Goal: Information Seeking & Learning: Learn about a topic

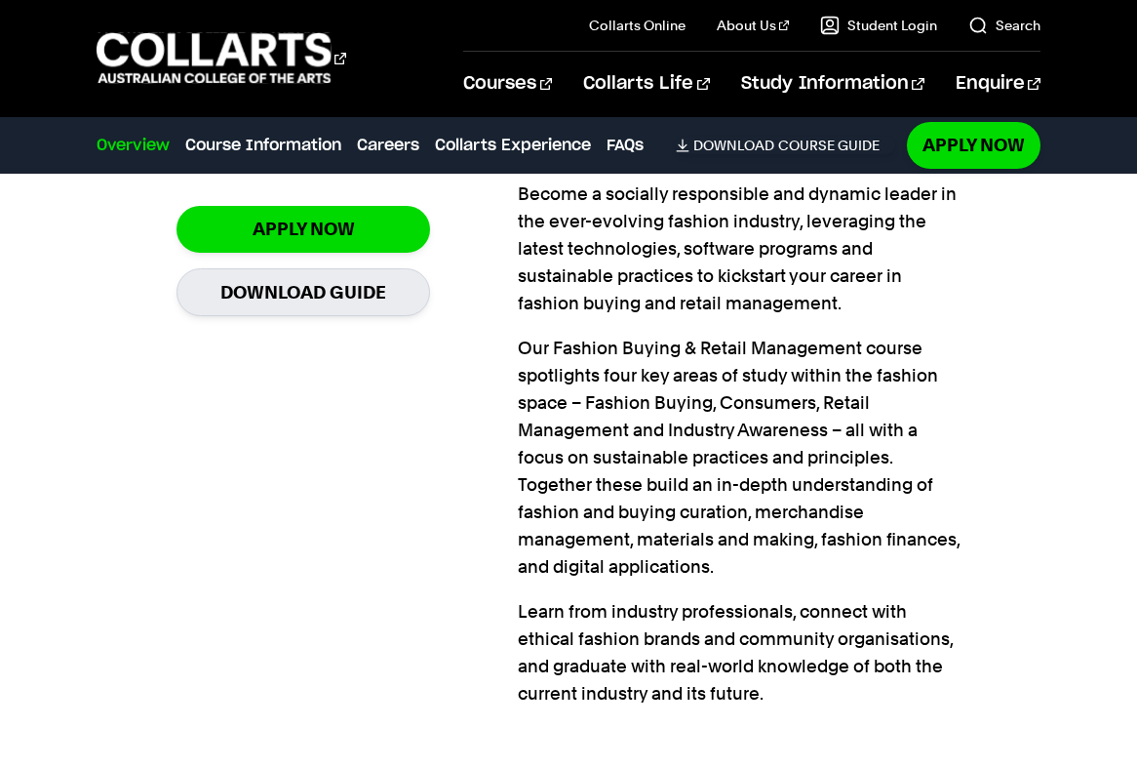
scroll to position [1463, 0]
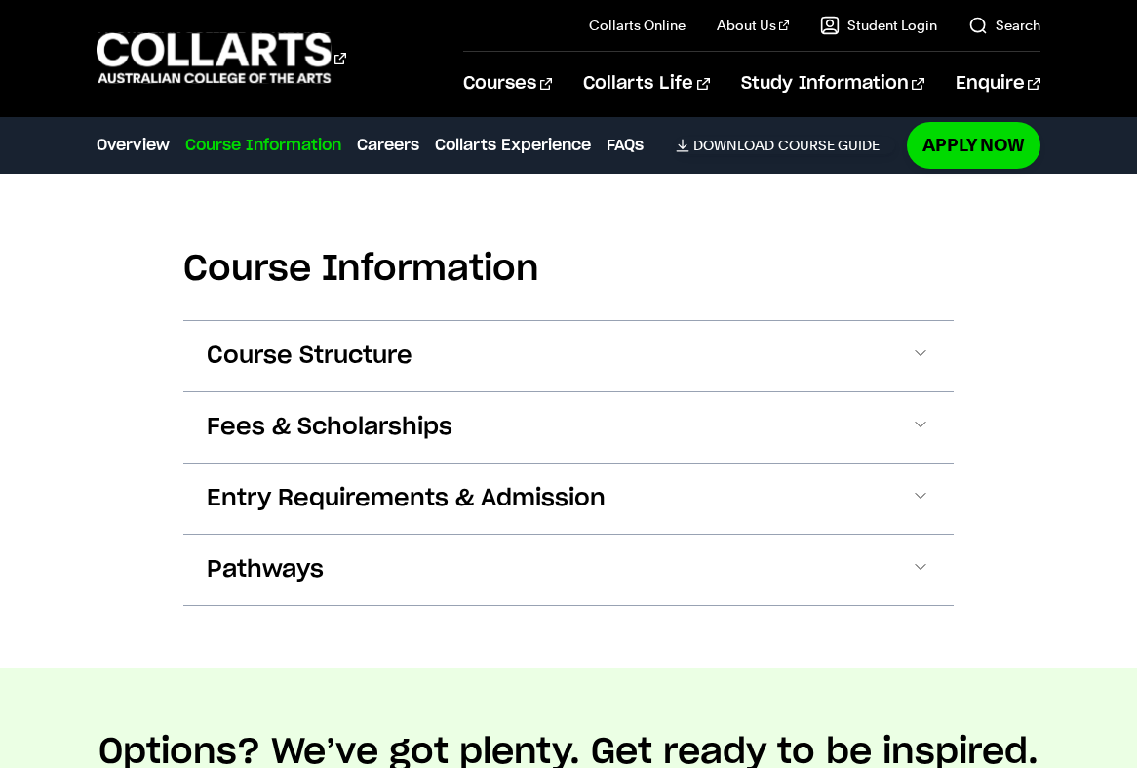
click at [924, 346] on span at bounding box center [921, 355] width 20 height 25
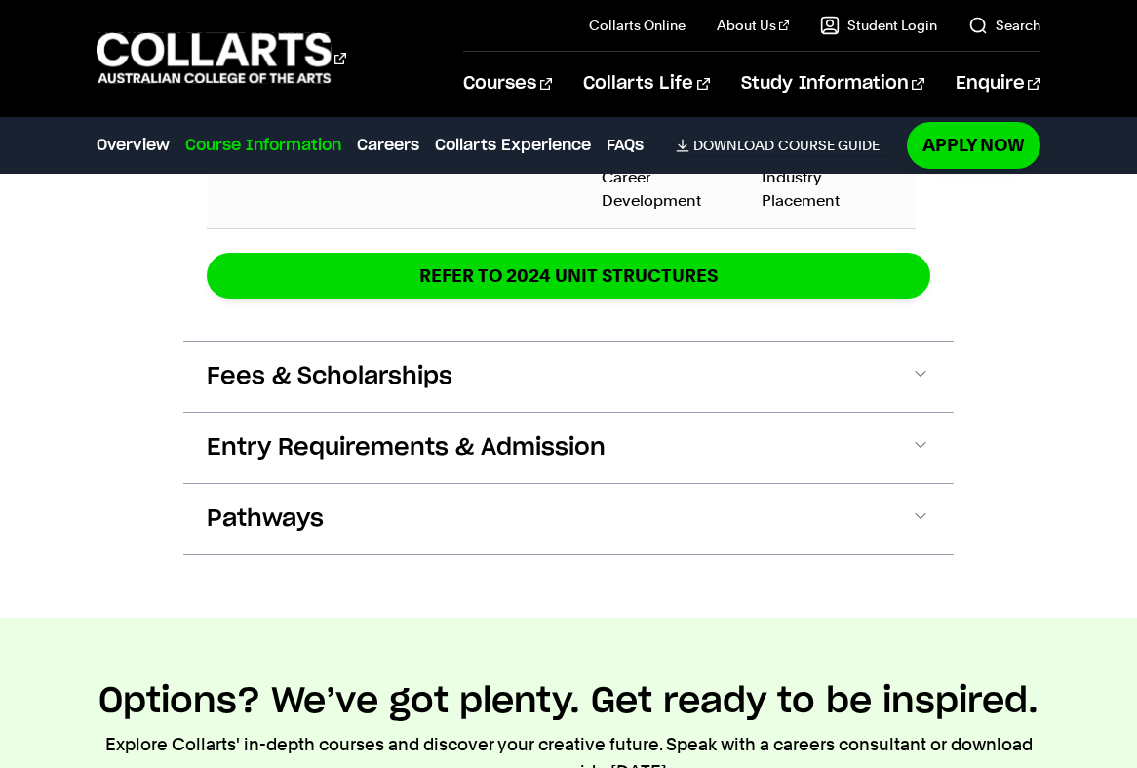
scroll to position [3754, 0]
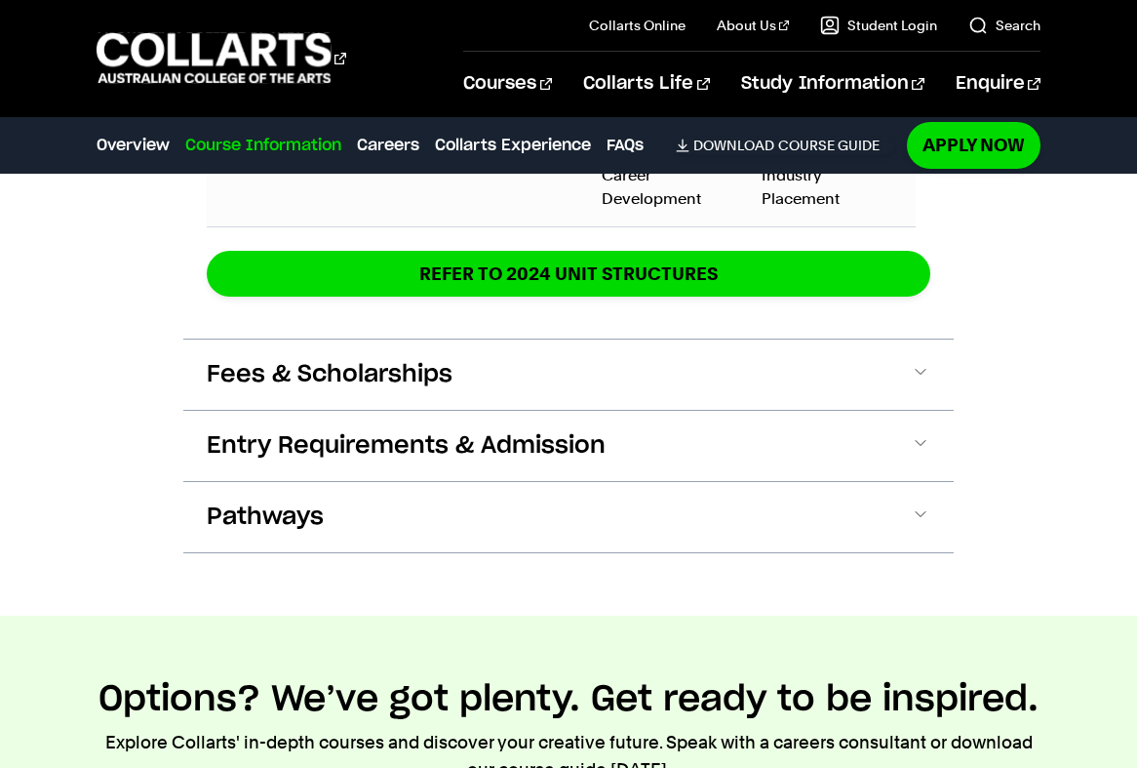
click at [924, 378] on span at bounding box center [921, 374] width 20 height 25
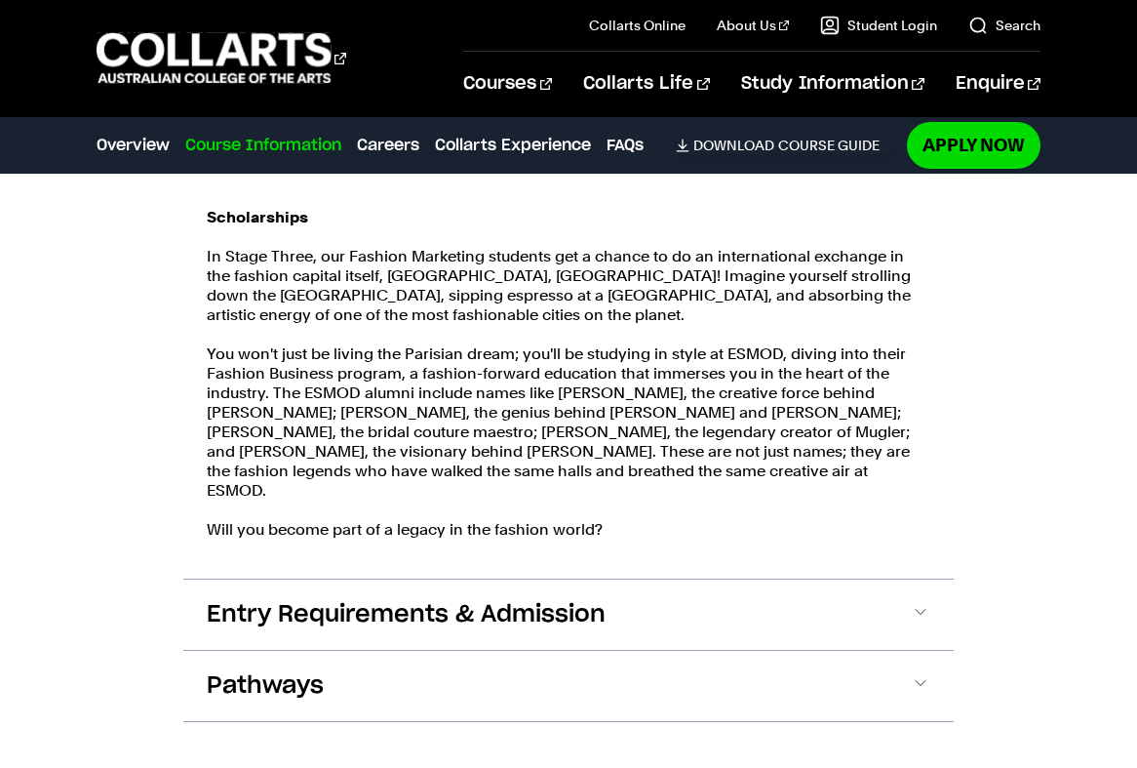
scroll to position [4503, 0]
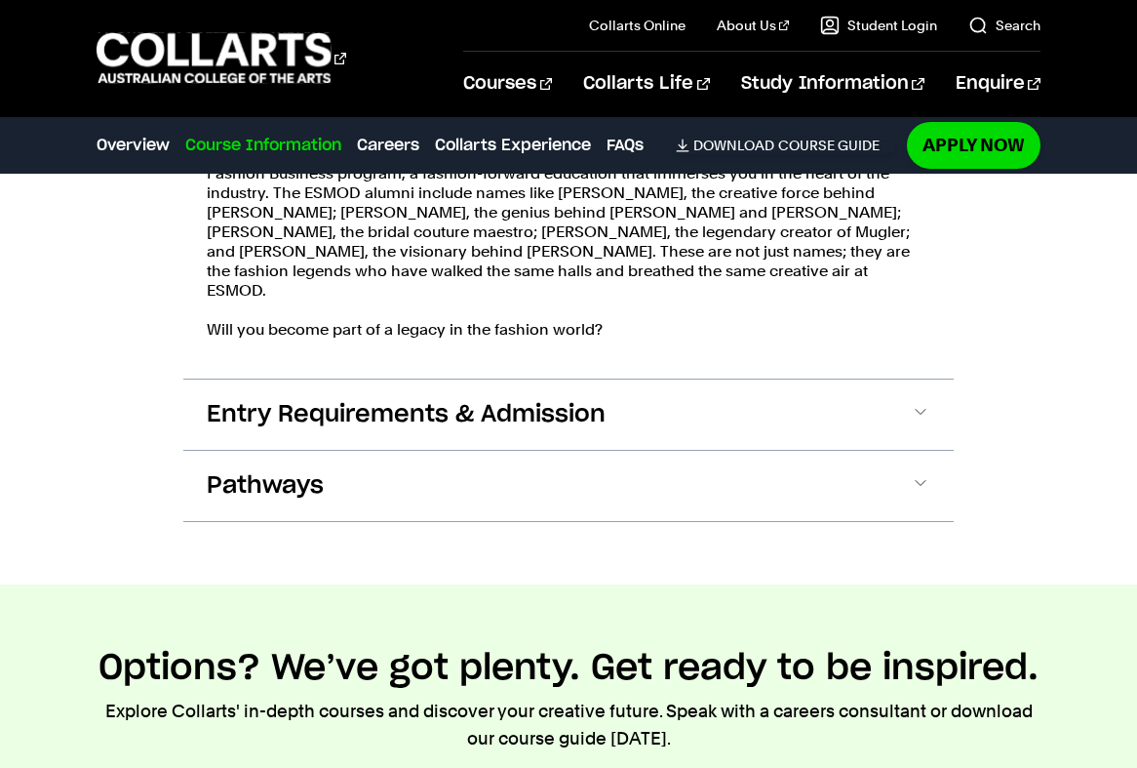
click at [925, 402] on span at bounding box center [921, 414] width 20 height 25
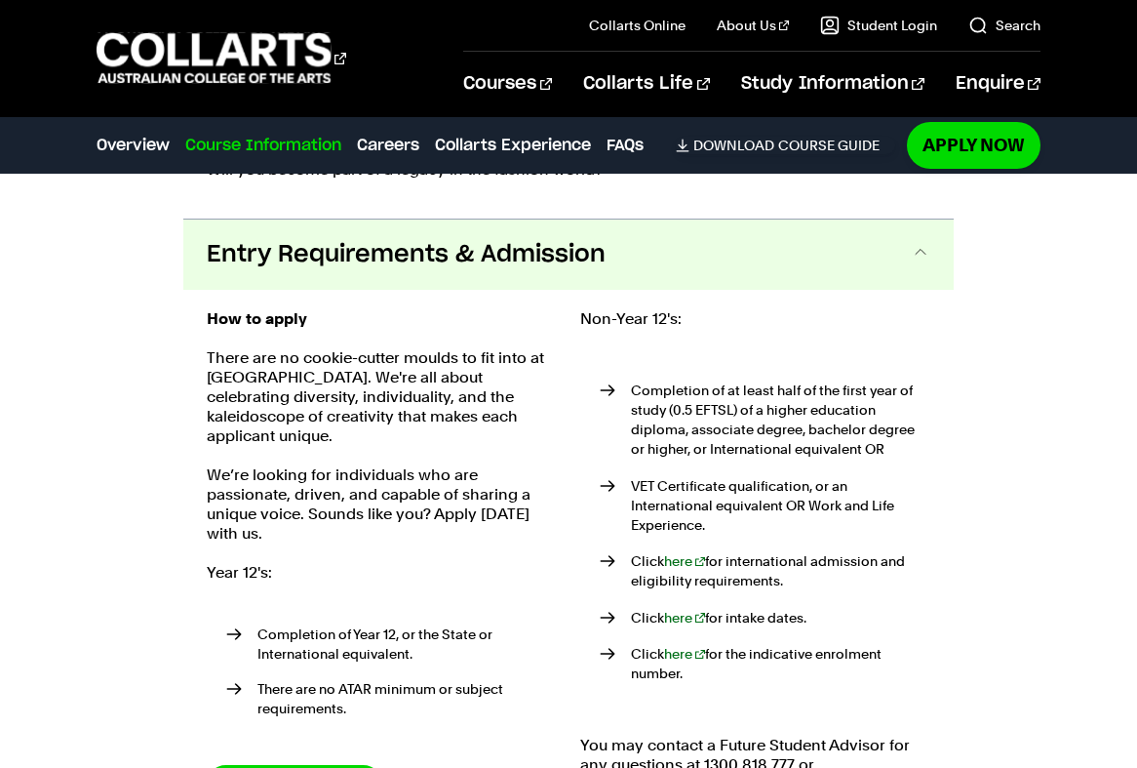
scroll to position [4883, 0]
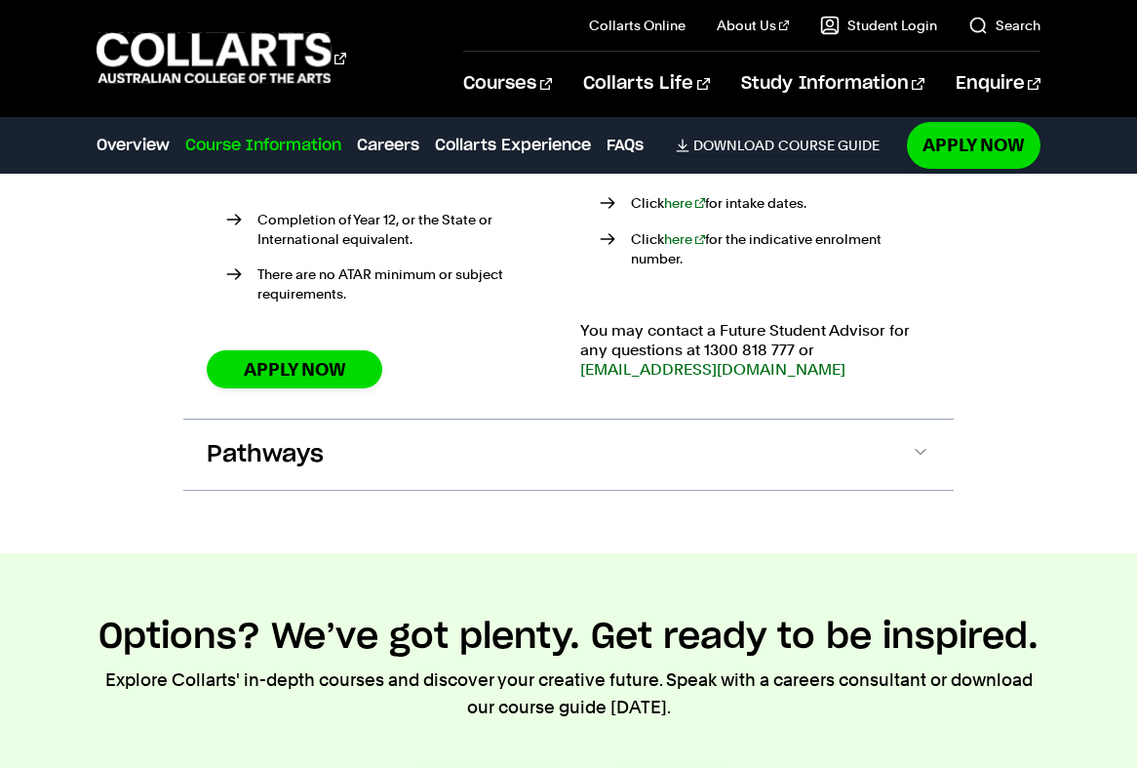
click at [915, 442] on span at bounding box center [921, 454] width 20 height 25
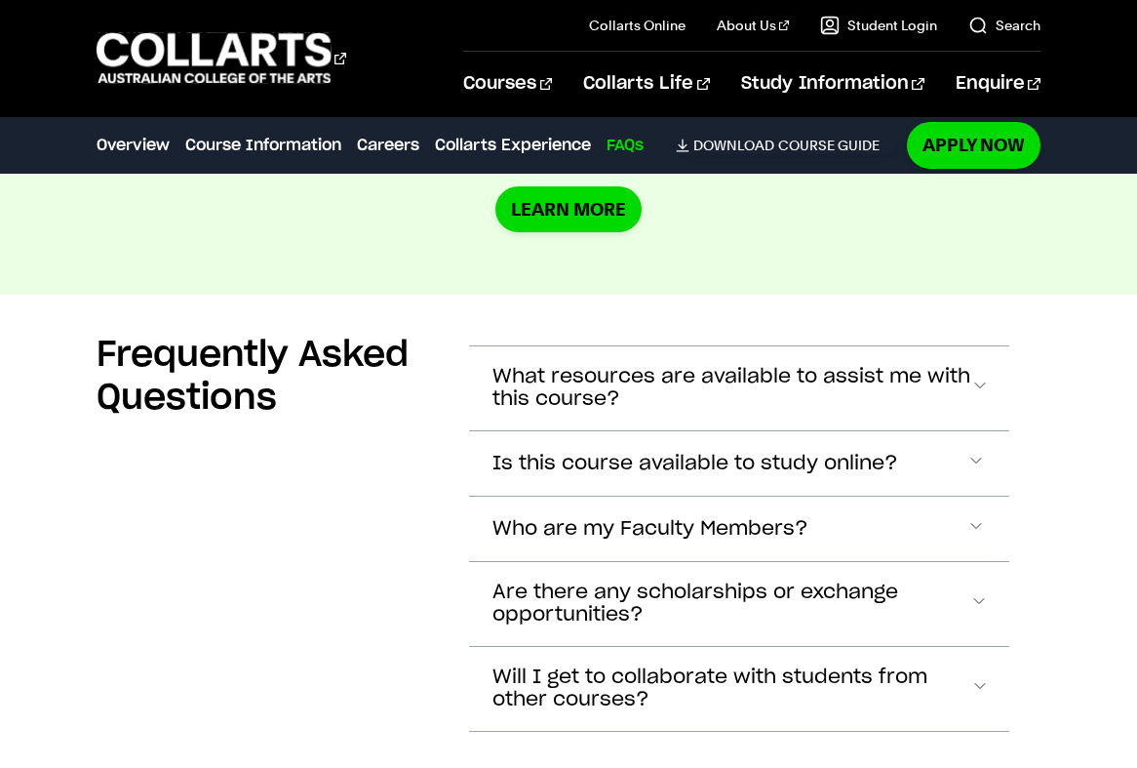
scroll to position [10354, 0]
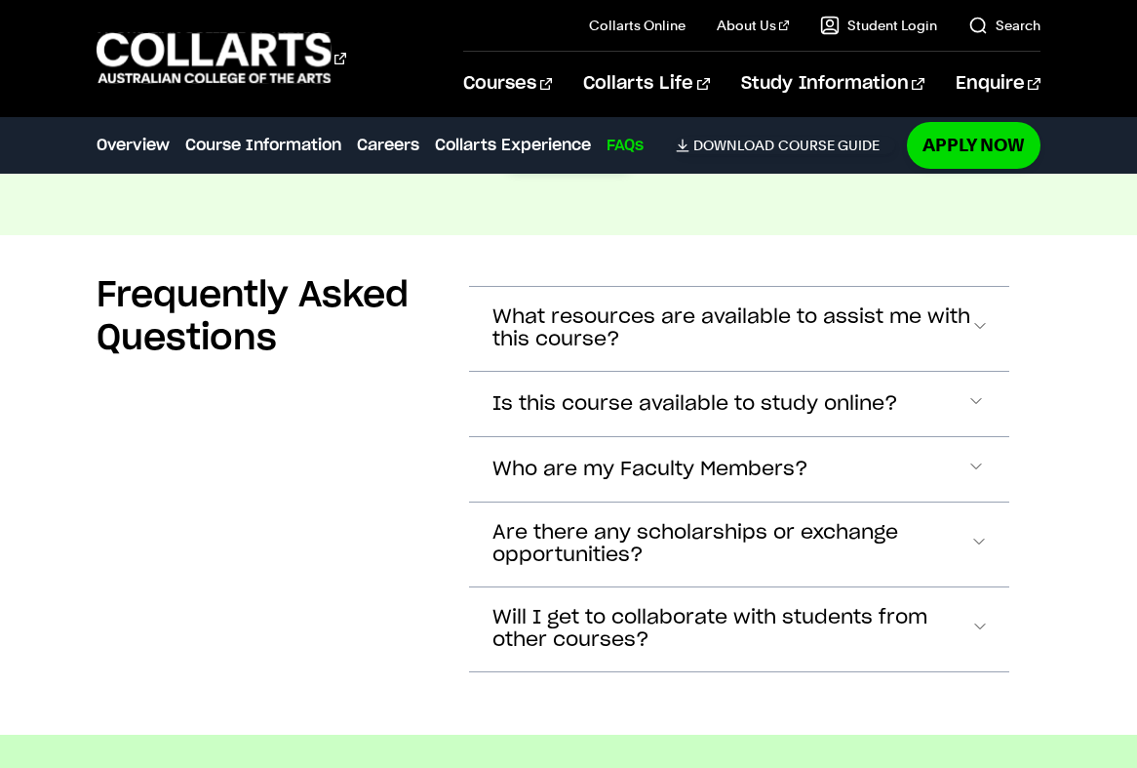
click at [962, 306] on span "What resources are available to assist me with this course?" at bounding box center [732, 328] width 478 height 45
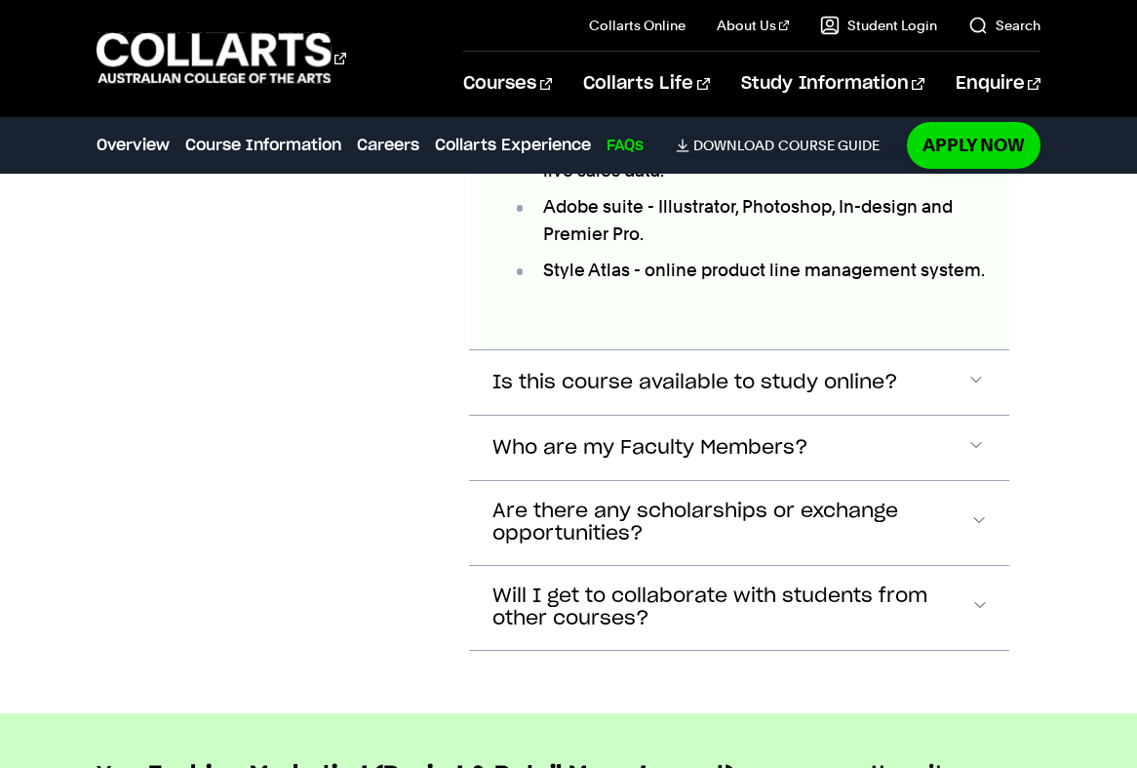
scroll to position [10871, 0]
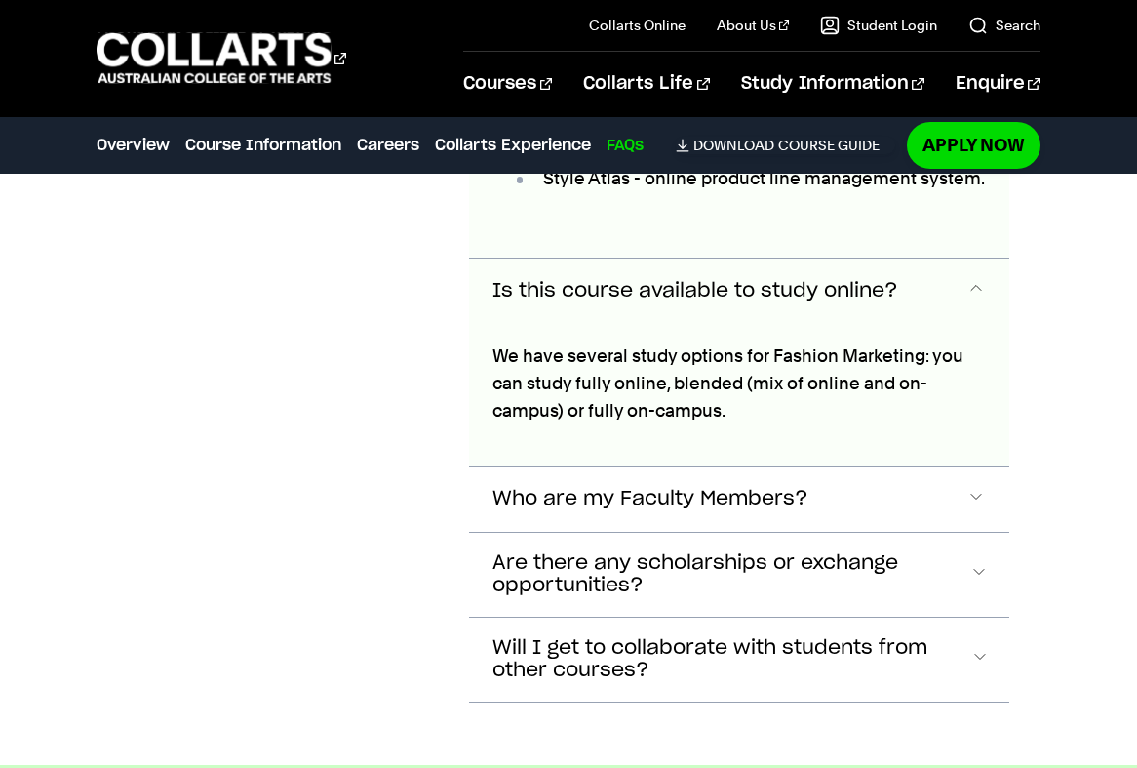
scroll to position [10963, 0]
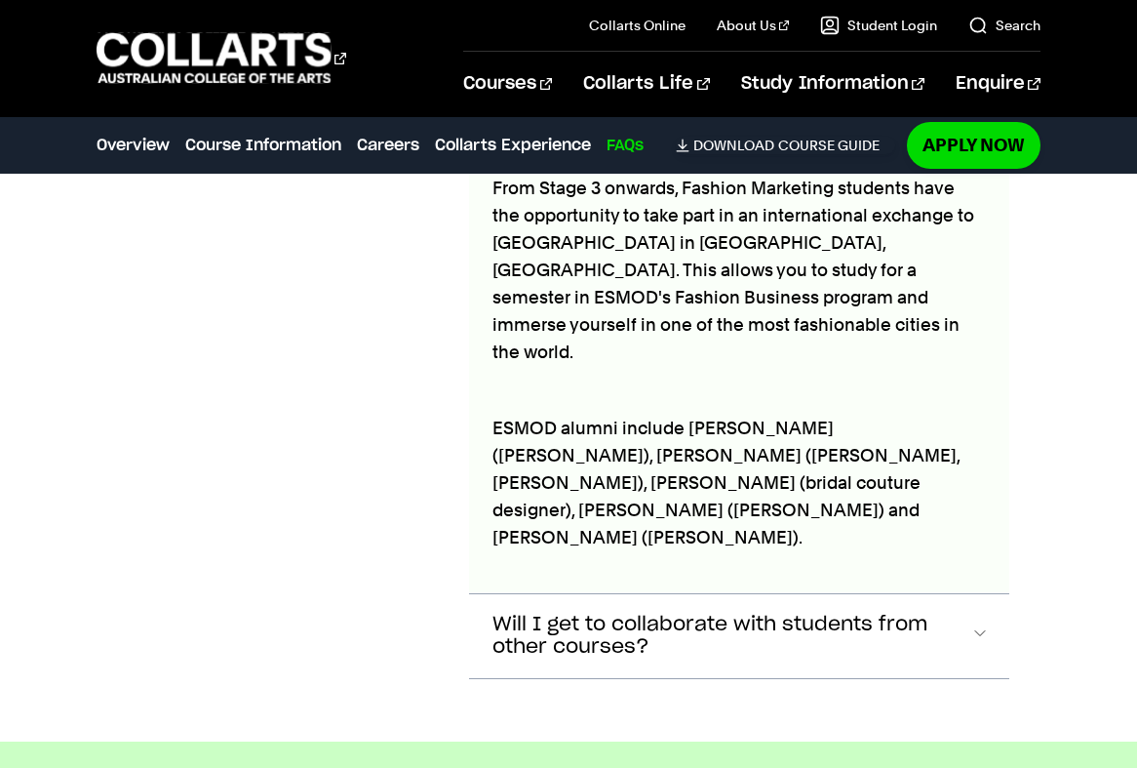
scroll to position [11430, 0]
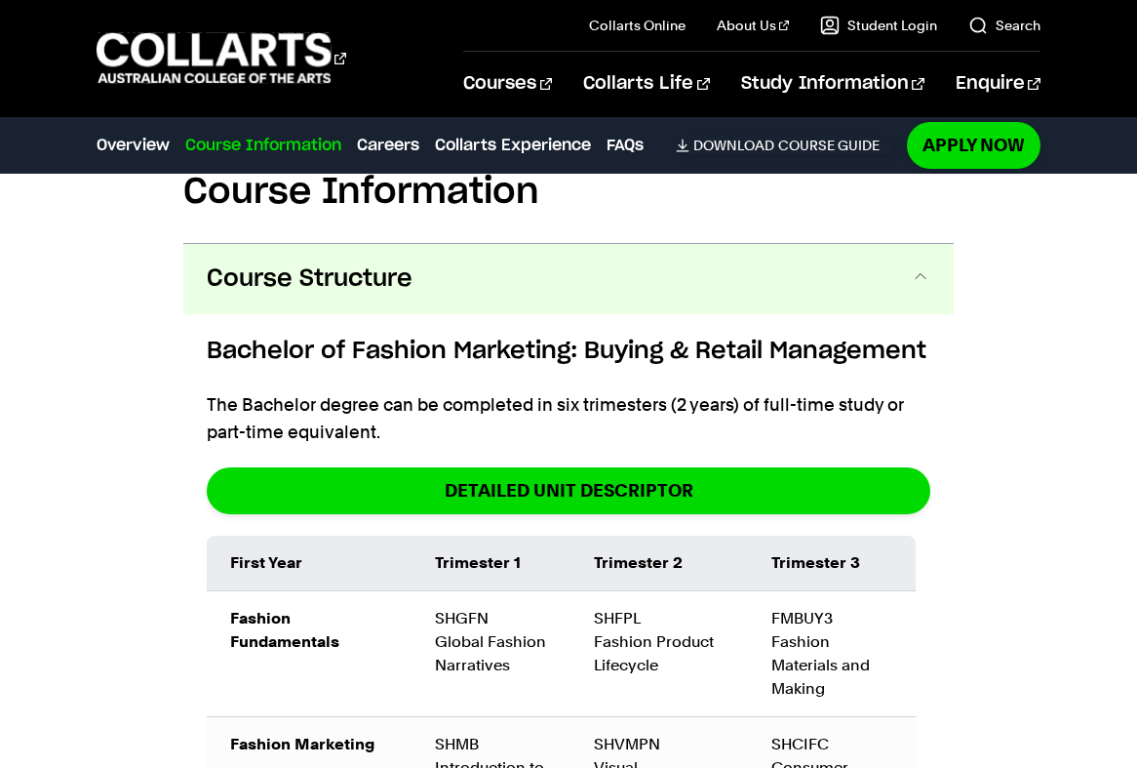
scroll to position [2243, 0]
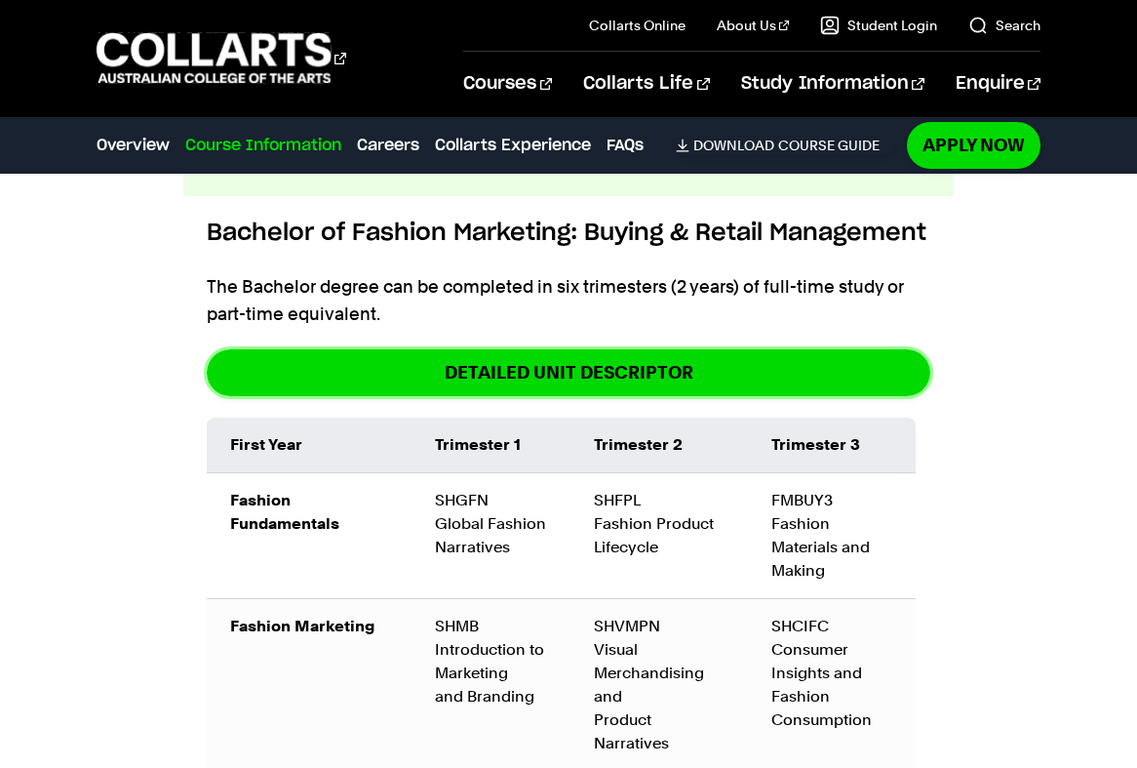
click at [683, 368] on link "DETAILED UNIT DESCRIPTOR" at bounding box center [569, 372] width 724 height 46
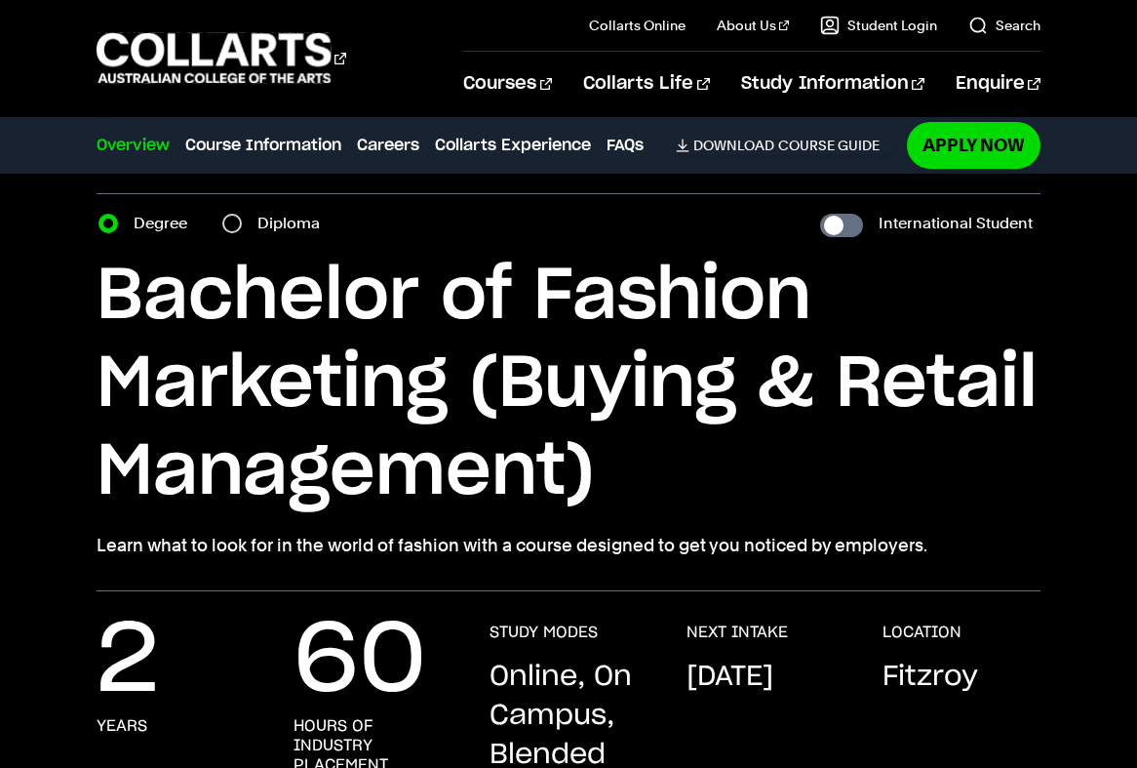
scroll to position [0, 0]
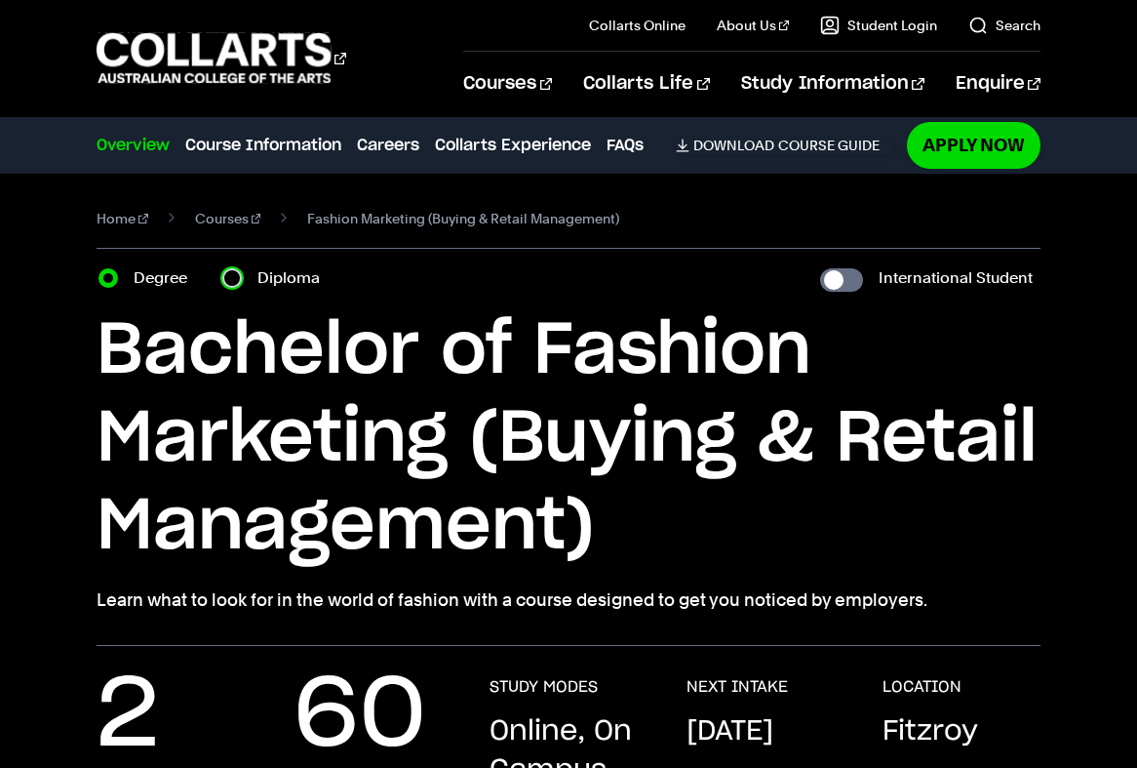
click at [232, 279] on input "Diploma" at bounding box center [232, 278] width 20 height 20
radio input "true"
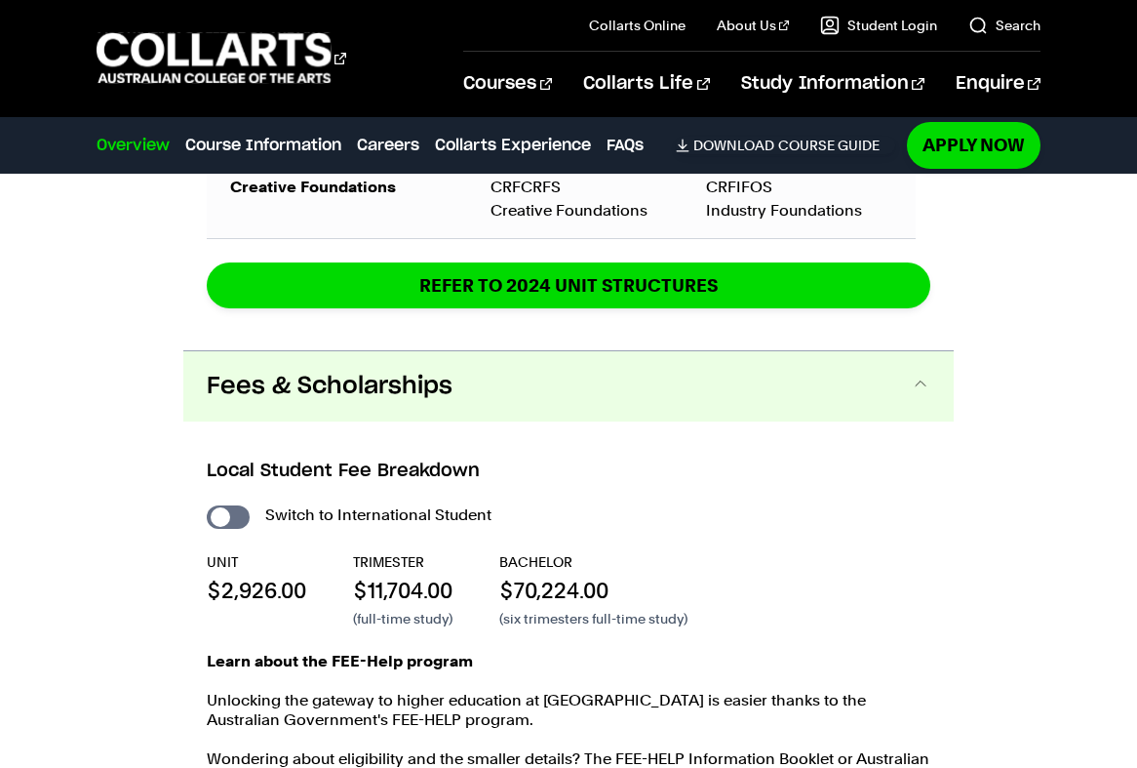
scroll to position [2926, 0]
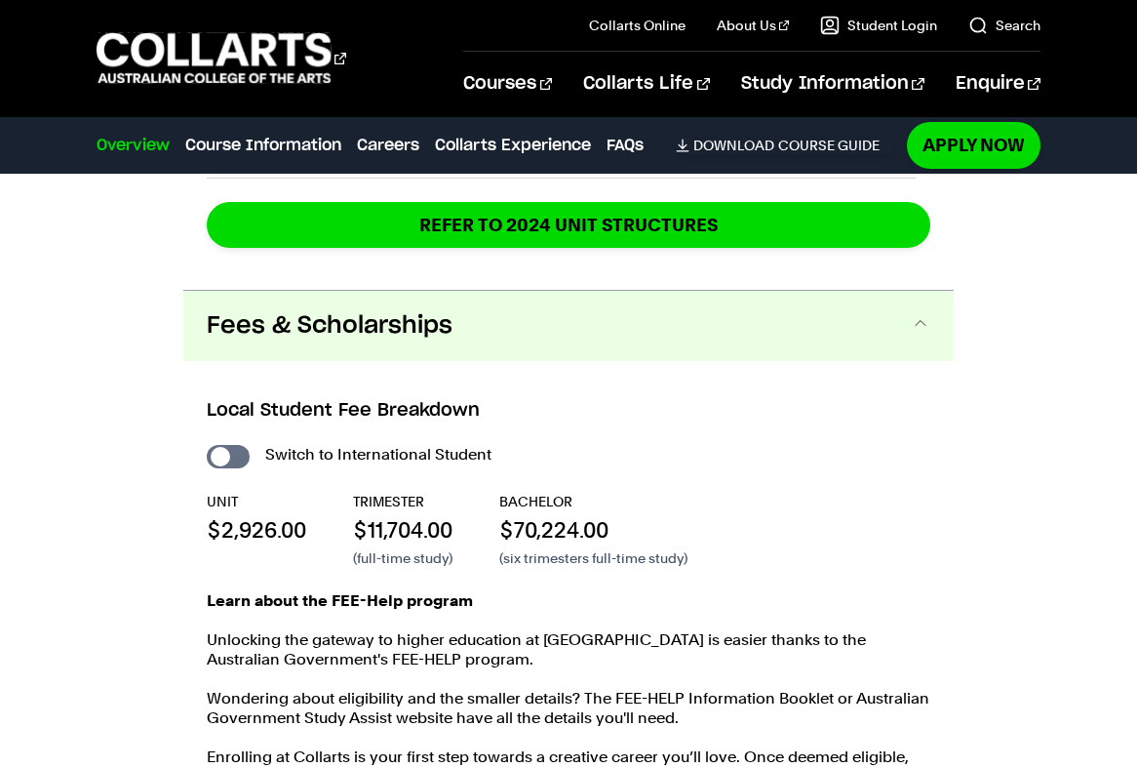
click at [0, 0] on input "International Student" at bounding box center [0, 0] width 0 height 0
checkbox input "true"
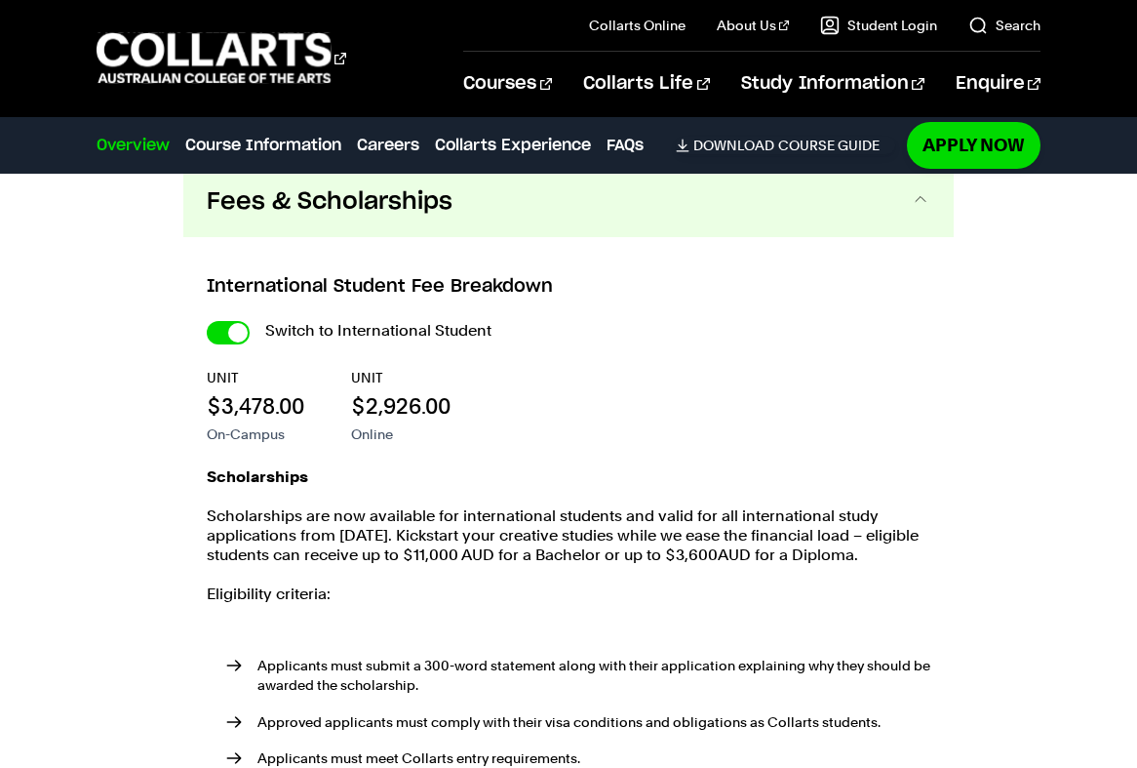
scroll to position [3219, 0]
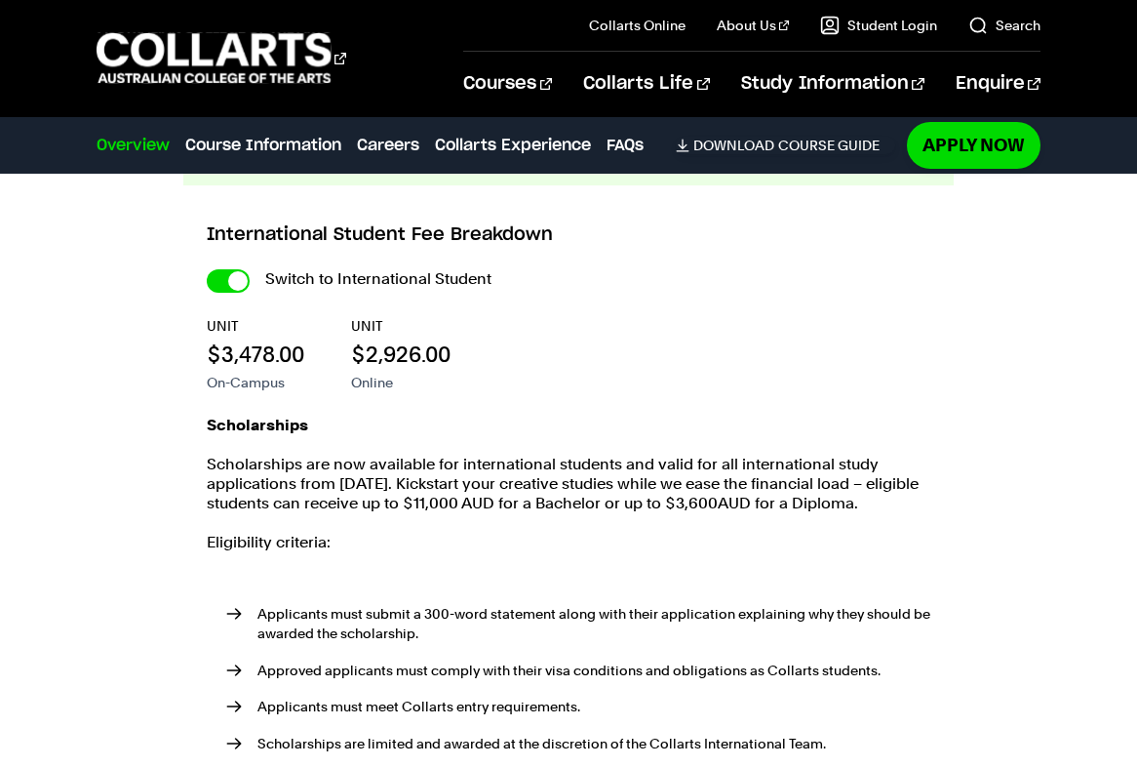
click at [0, 0] on input "International Student" at bounding box center [0, 0] width 0 height 0
checkbox input "false"
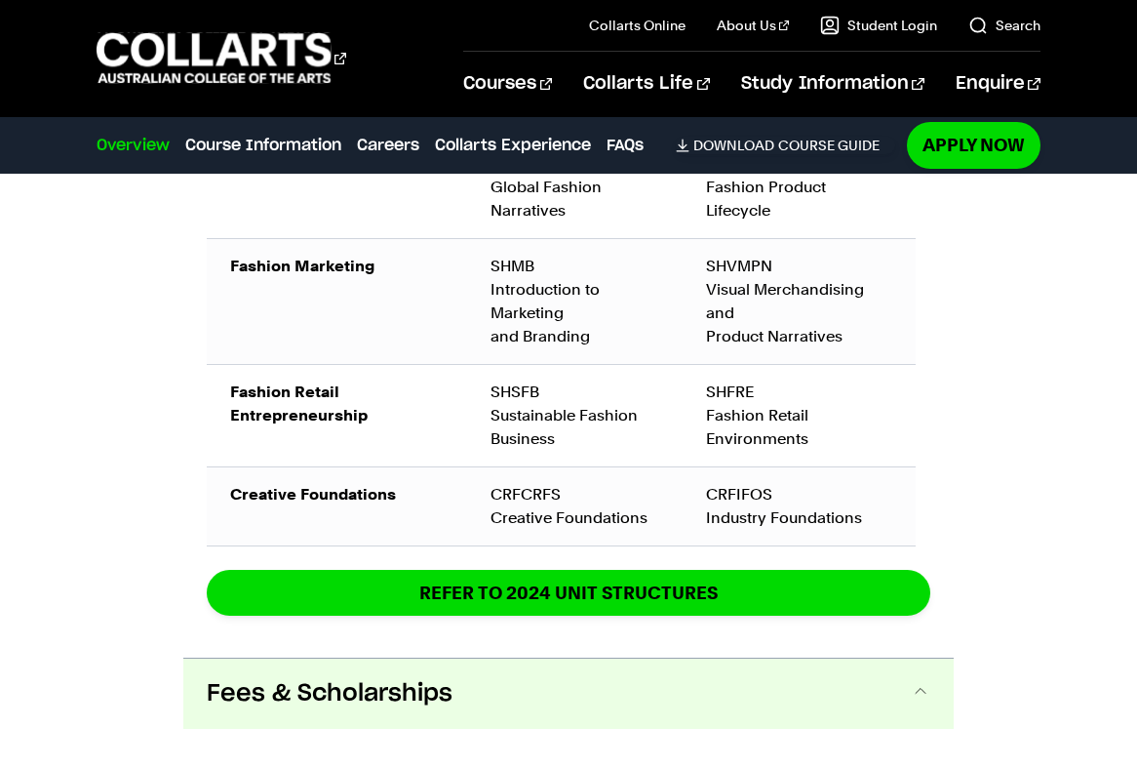
scroll to position [2731, 0]
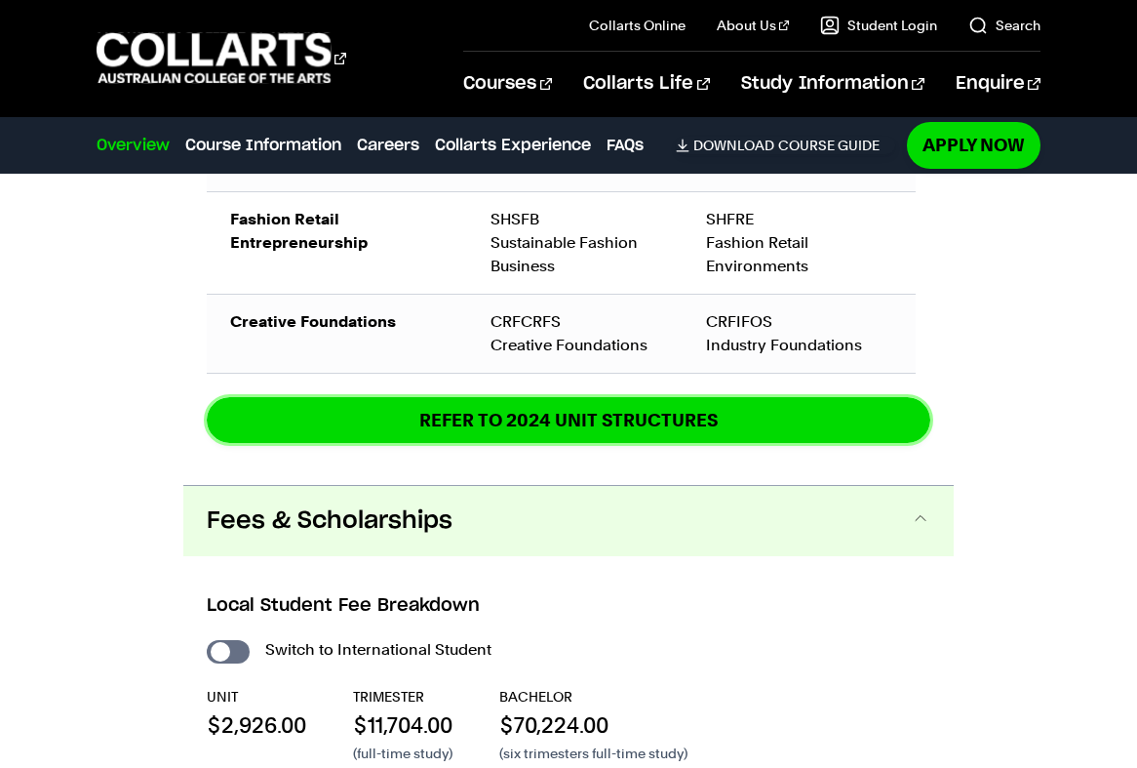
click at [0, 0] on link "REFER TO 2024 unit structures" at bounding box center [0, 0] width 0 height 0
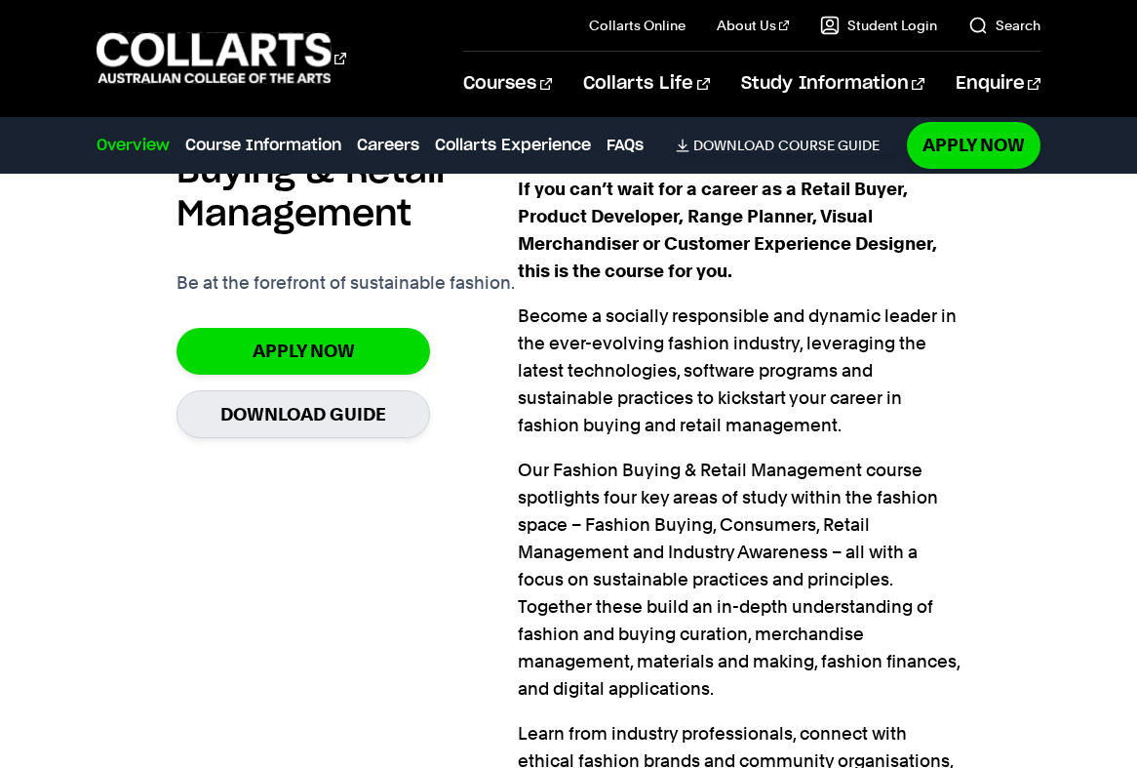
scroll to position [1268, 0]
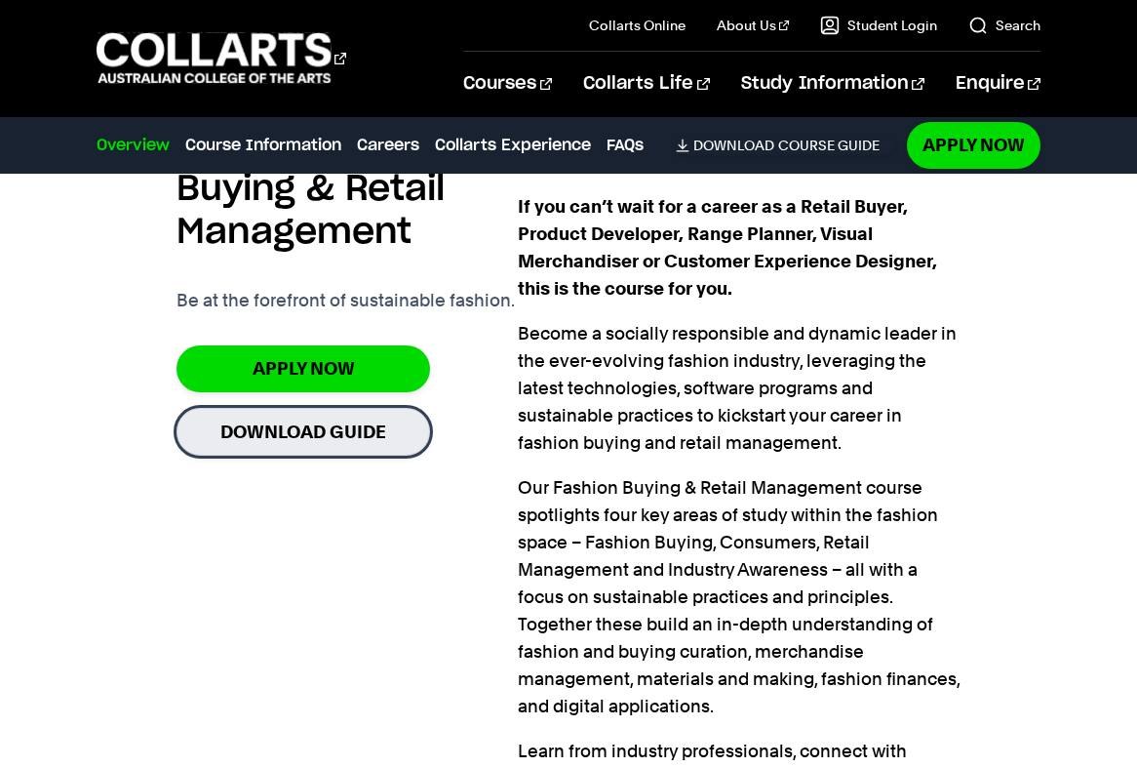
click at [375, 415] on link "Download Guide" at bounding box center [304, 432] width 254 height 48
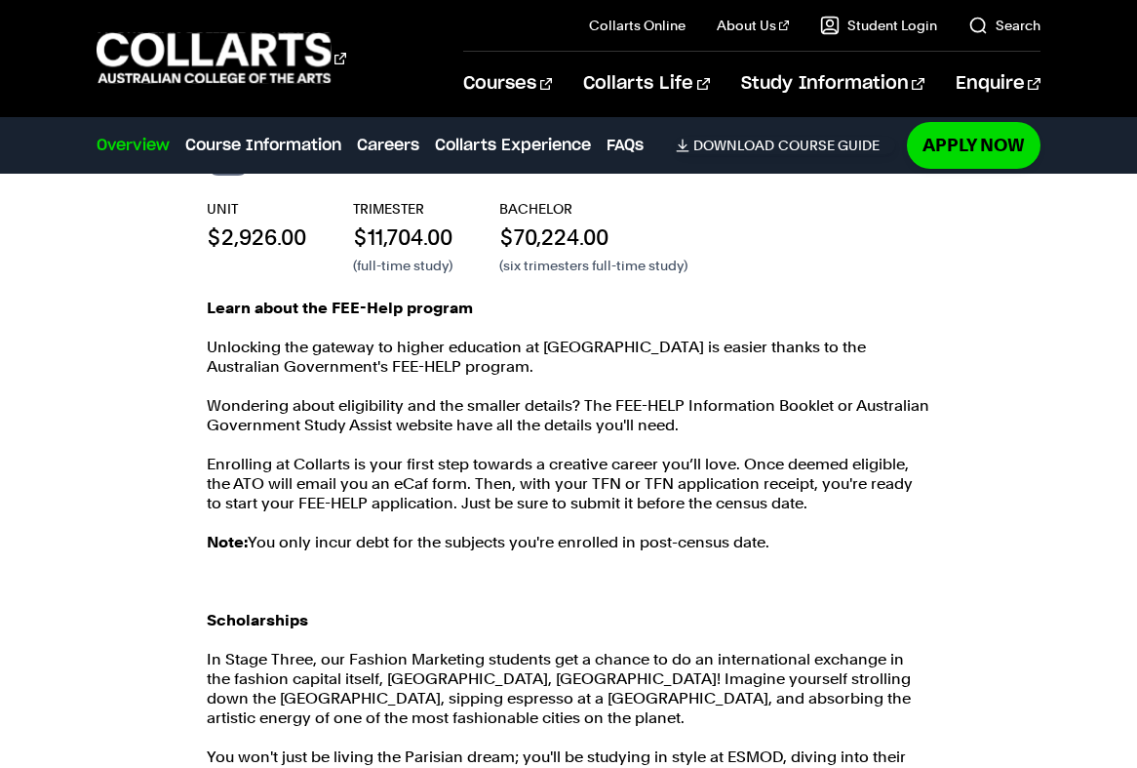
scroll to position [2926, 0]
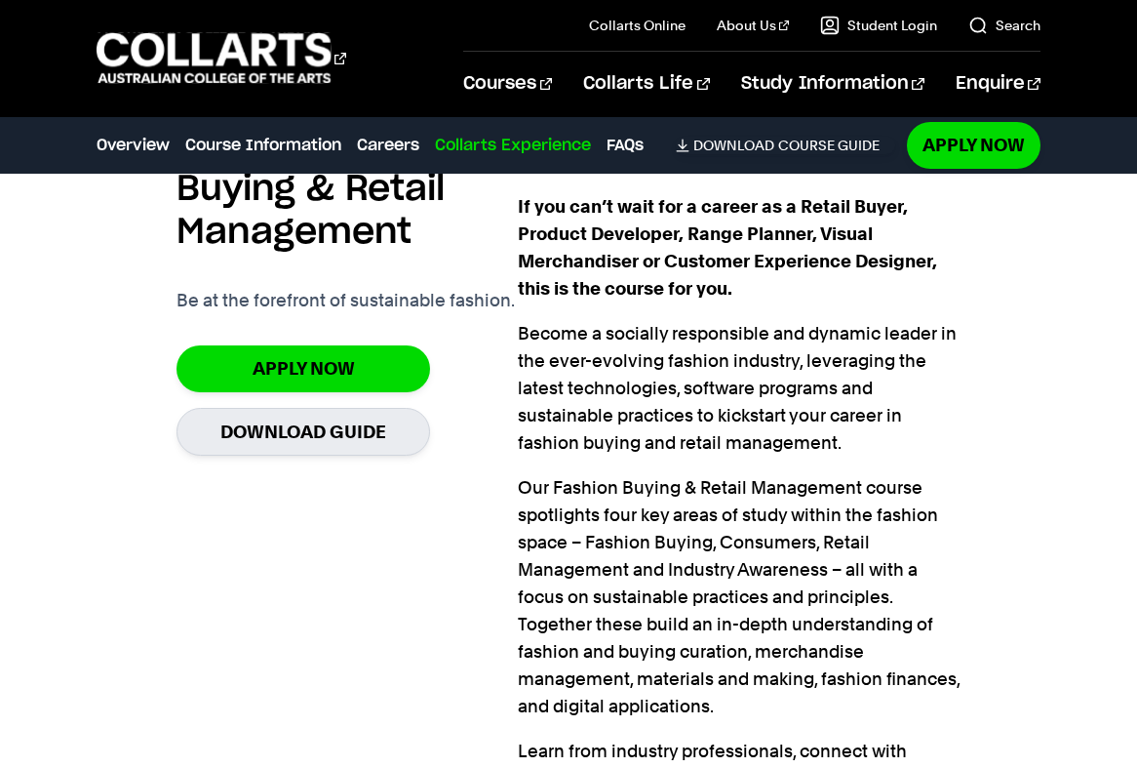
scroll to position [1170, 0]
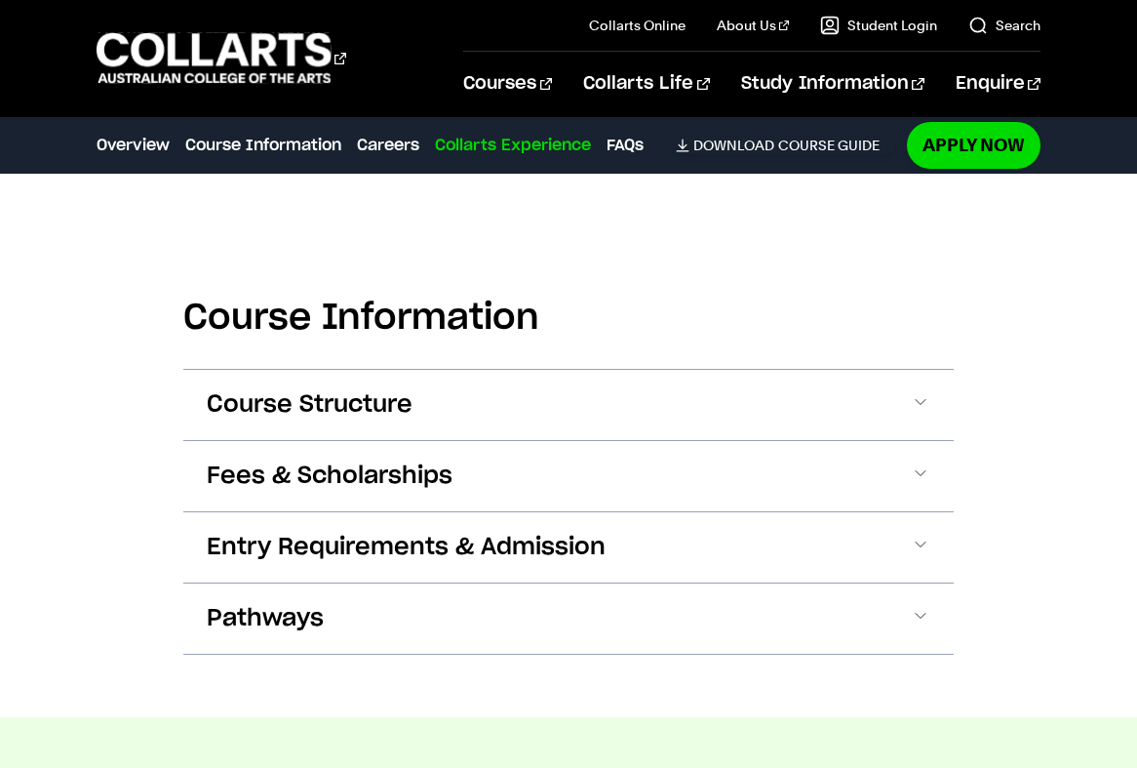
click at [0, 0] on span at bounding box center [0, 0] width 0 height 0
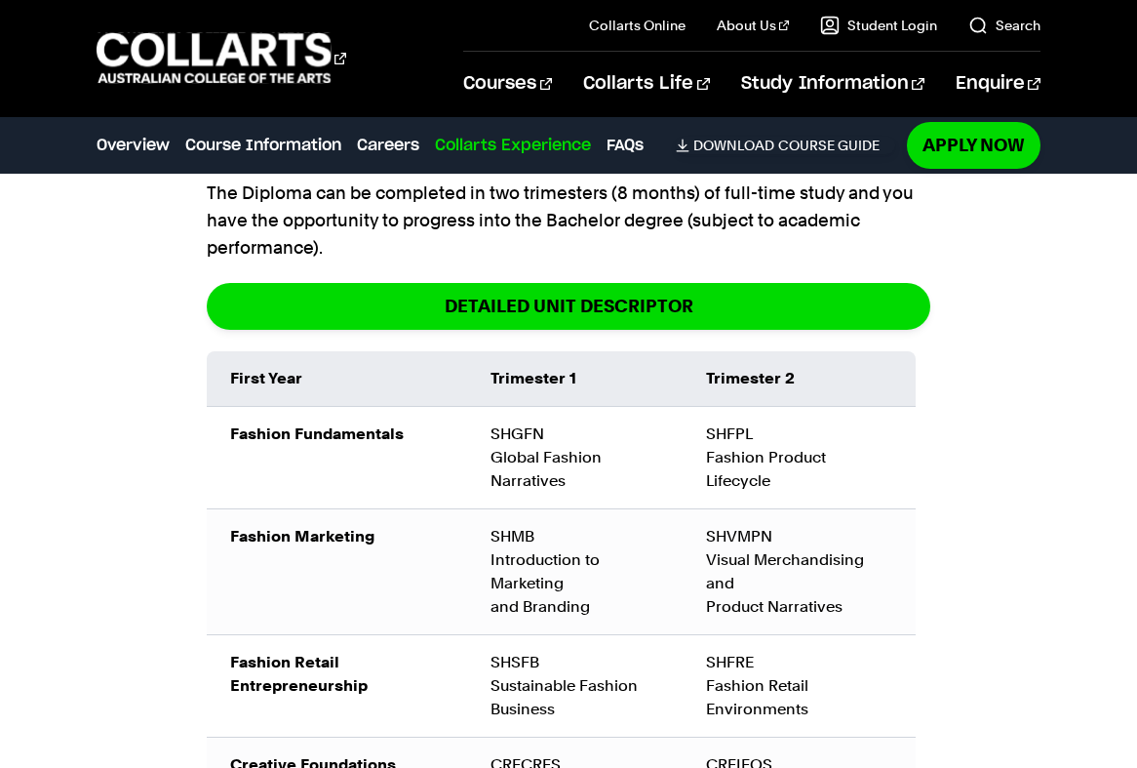
scroll to position [2340, 0]
